Goal: Transaction & Acquisition: Purchase product/service

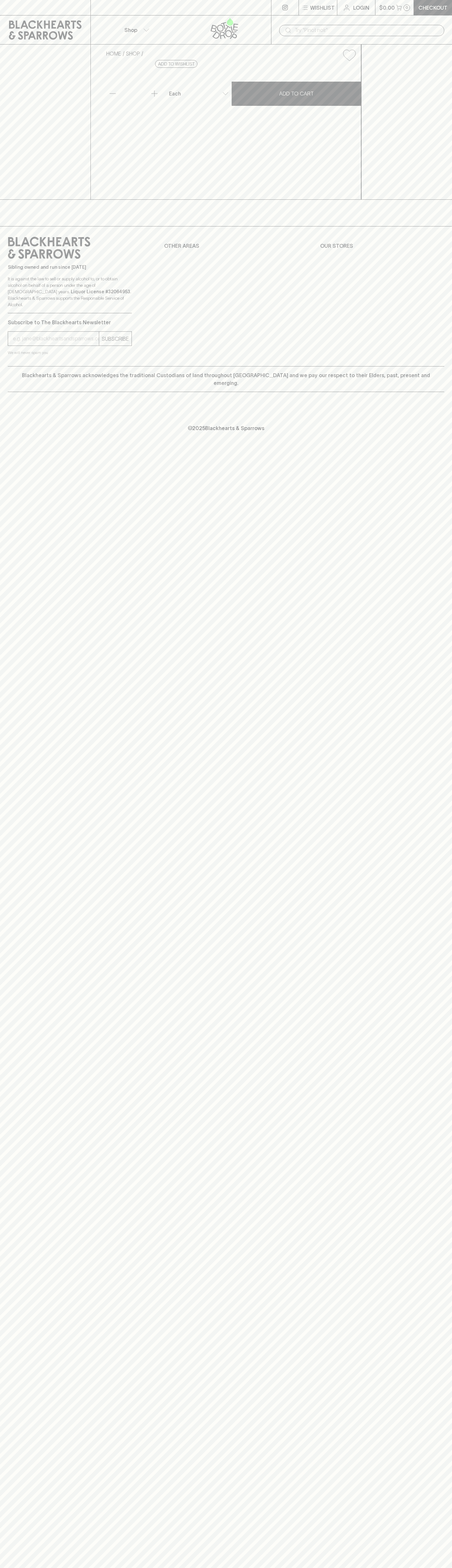
click at [100, 5] on div at bounding box center [180, 7] width 181 height 15
click at [433, 1028] on div "Wishlist Login $0.00 0 Checkout Shop ​ HOME SHOP Up Dark Sea Salt Chocolate 130…" at bounding box center [226, 784] width 452 height 1568
click at [310, 1567] on html "Wishlist Login $0.00 0 Checkout Shop ​ HOME SHOP Up Dark Sea Salt Chocolate 130…" at bounding box center [226, 784] width 452 height 1568
click at [26, 200] on div "HOME SHOP Up Dark Sea Salt Chocolate 130g $11.00 Add to wishlist No Further Dis…" at bounding box center [226, 122] width 452 height 155
